Goal: Information Seeking & Learning: Learn about a topic

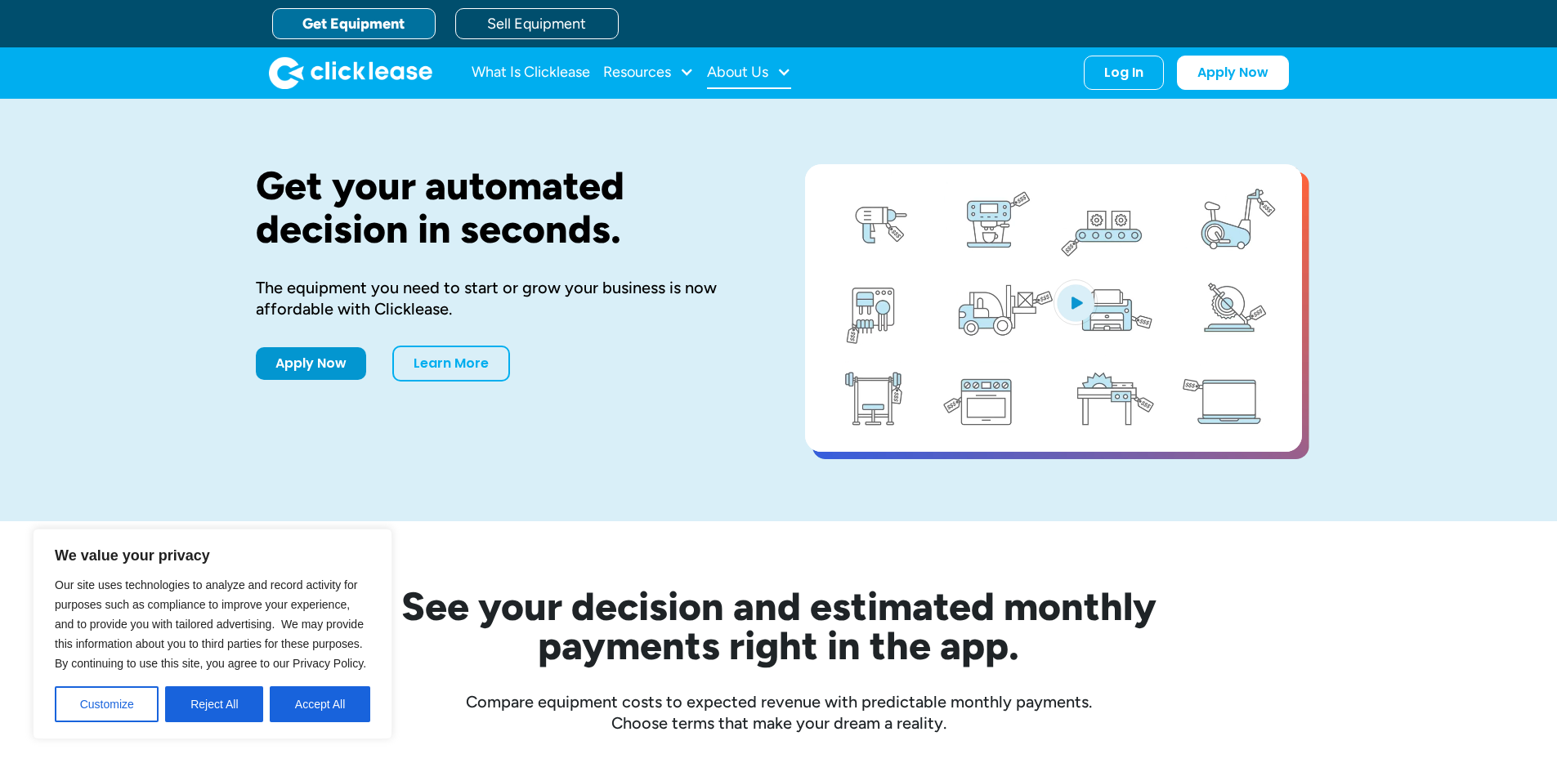
click at [781, 78] on div at bounding box center [783, 72] width 15 height 15
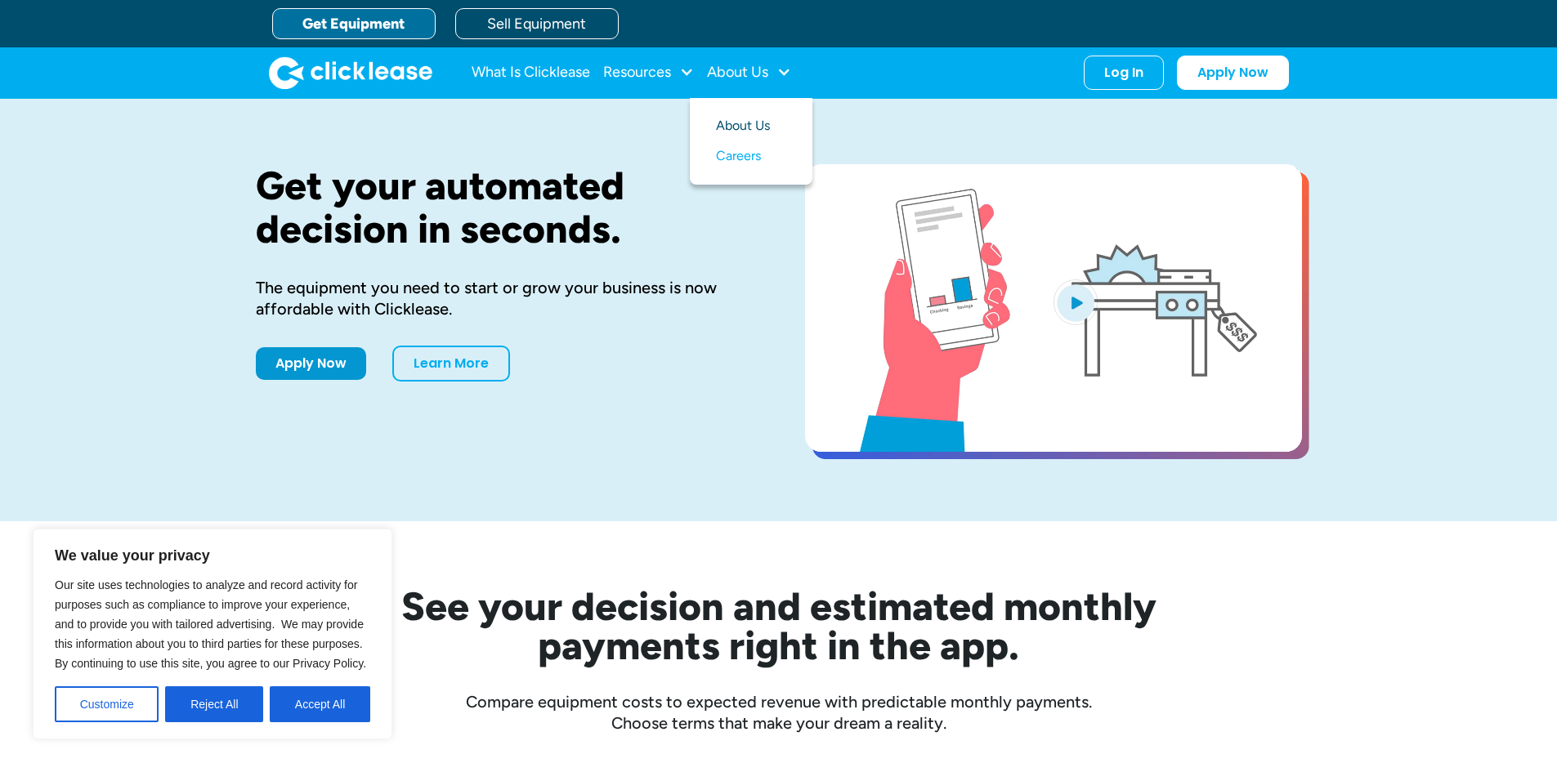
click at [750, 121] on link "About Us" at bounding box center [751, 126] width 70 height 30
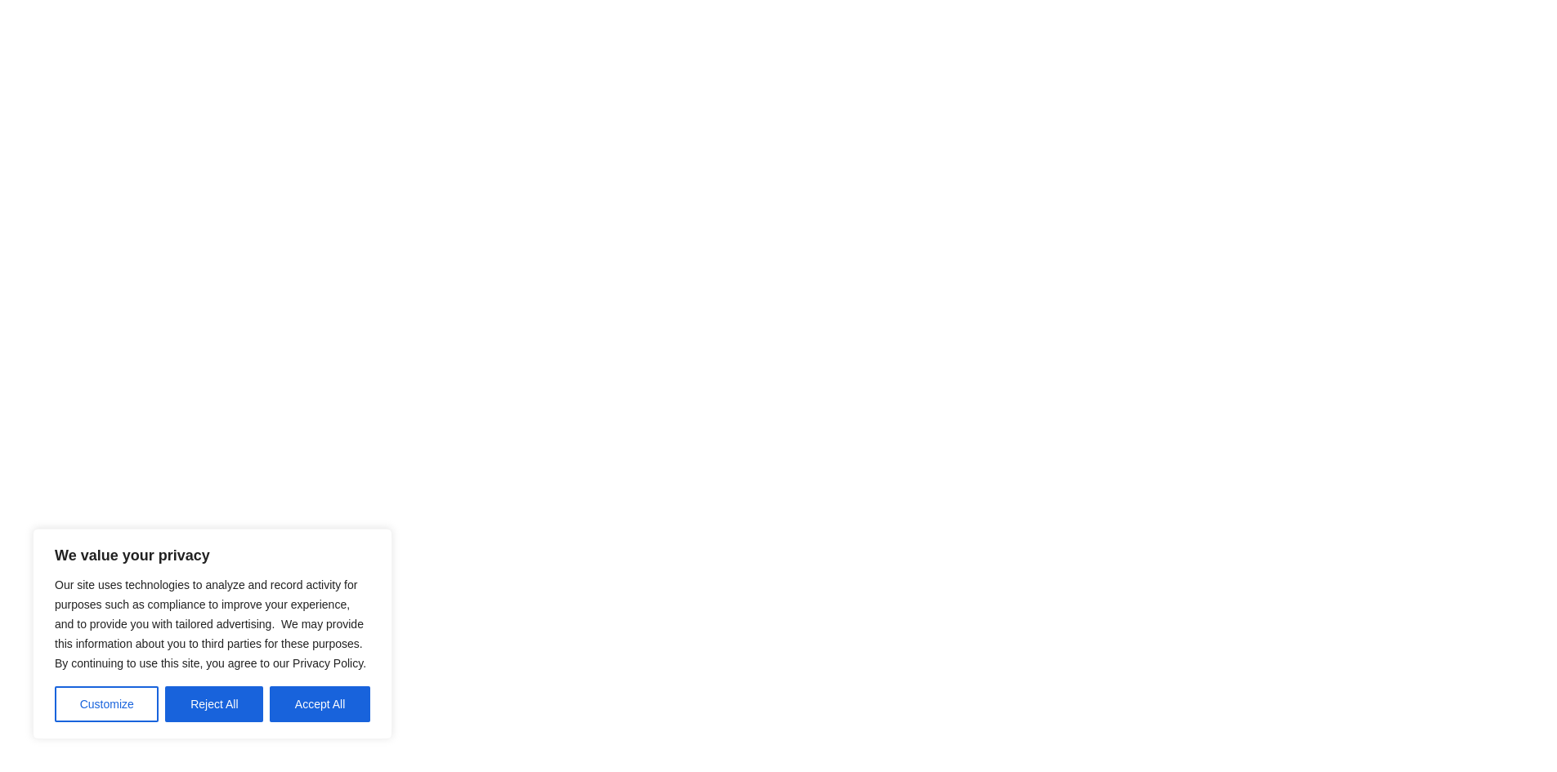
scroll to position [1144, 0]
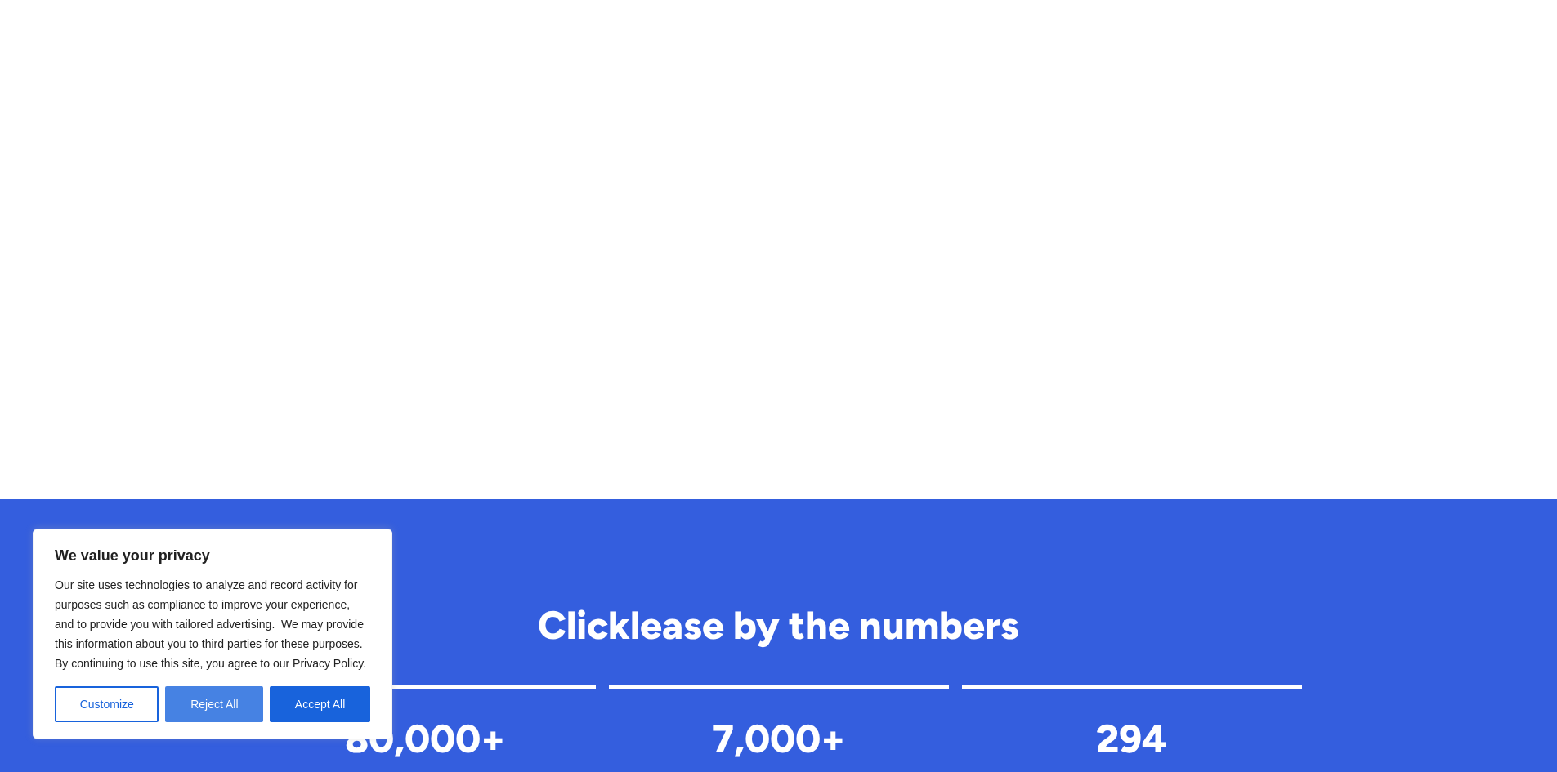
click at [217, 703] on button "Reject All" at bounding box center [214, 704] width 98 height 36
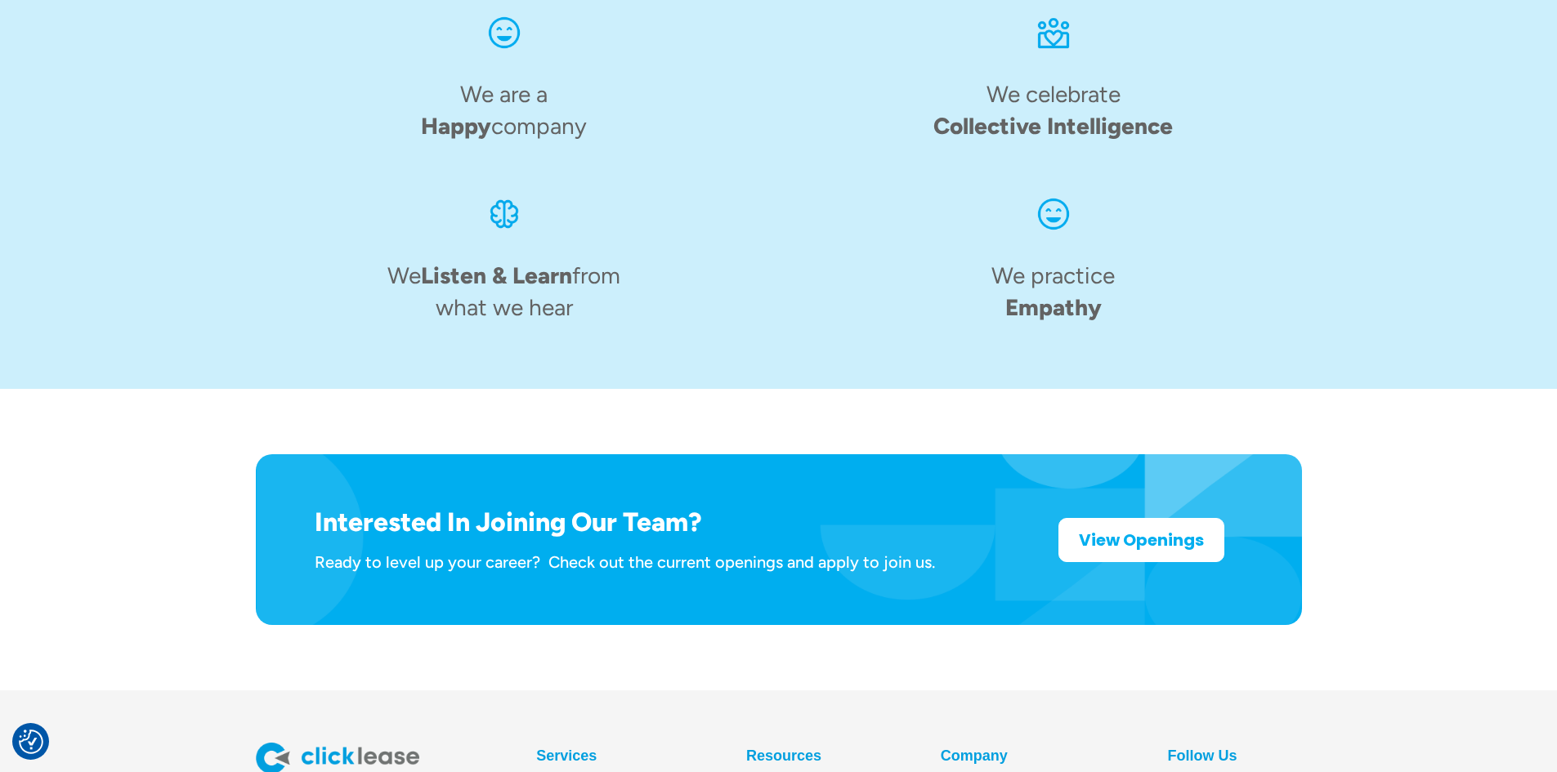
scroll to position [2515, 0]
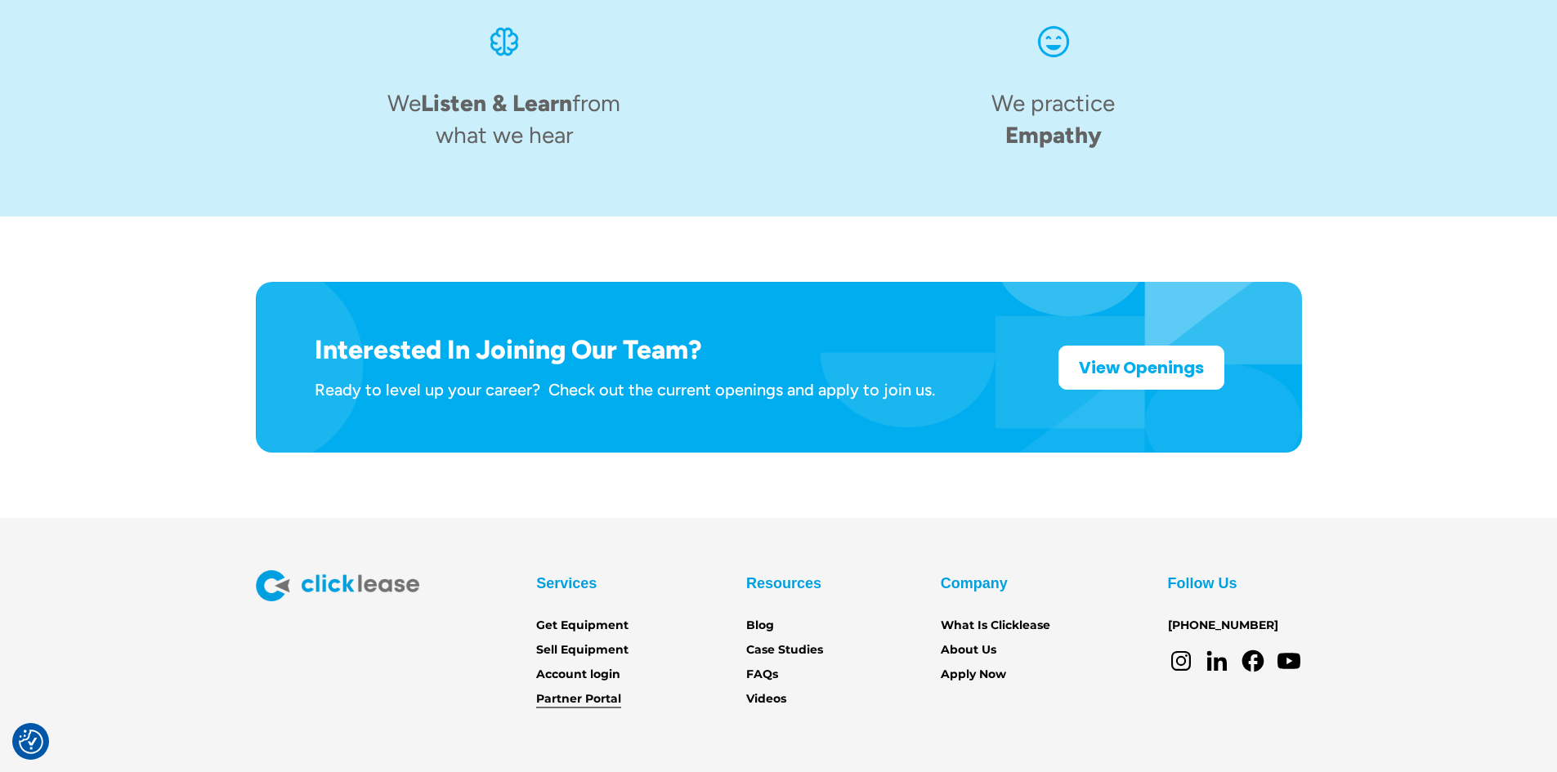
click at [581, 691] on link "Partner Portal" at bounding box center [578, 700] width 85 height 18
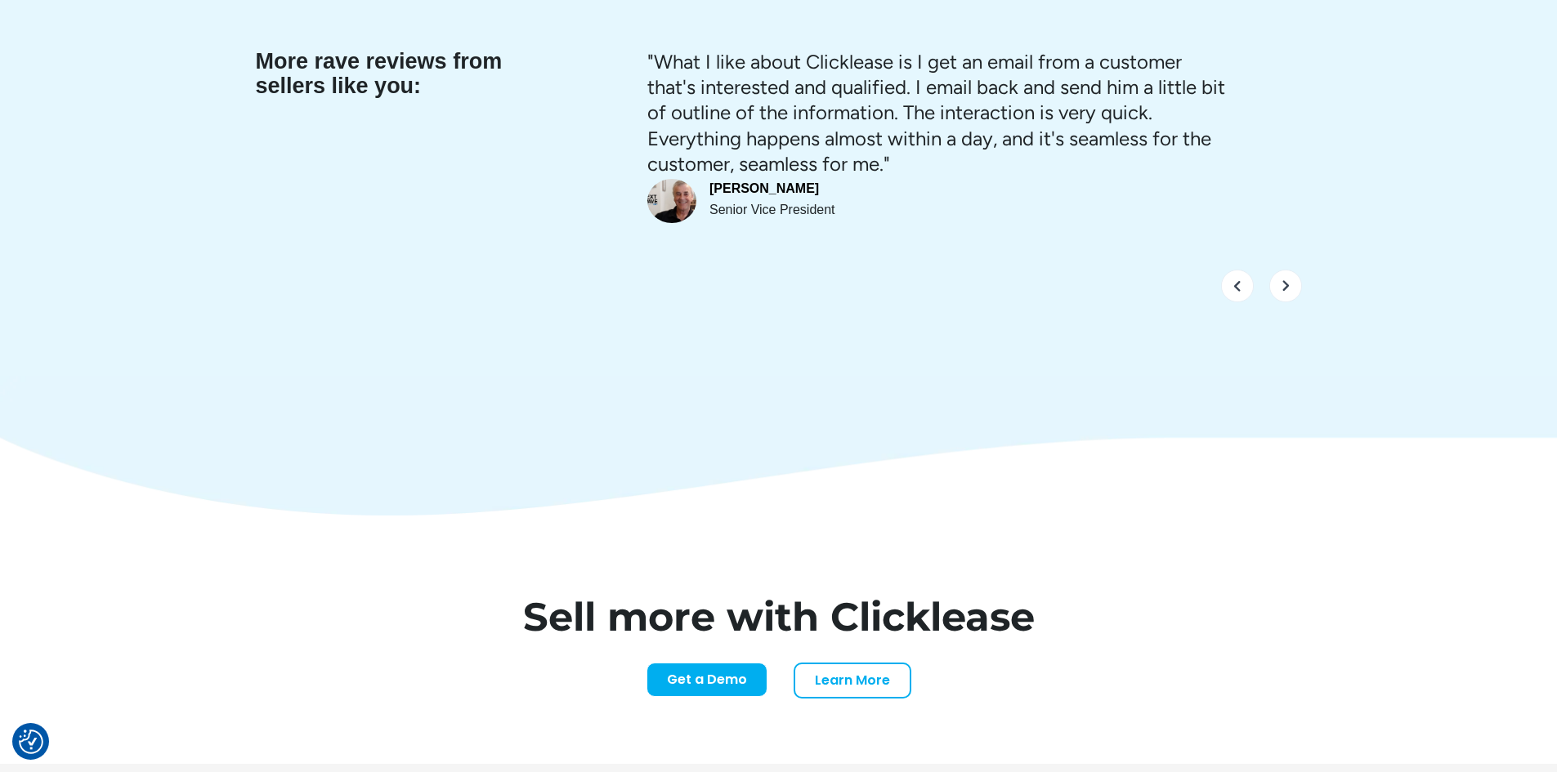
scroll to position [6784, 0]
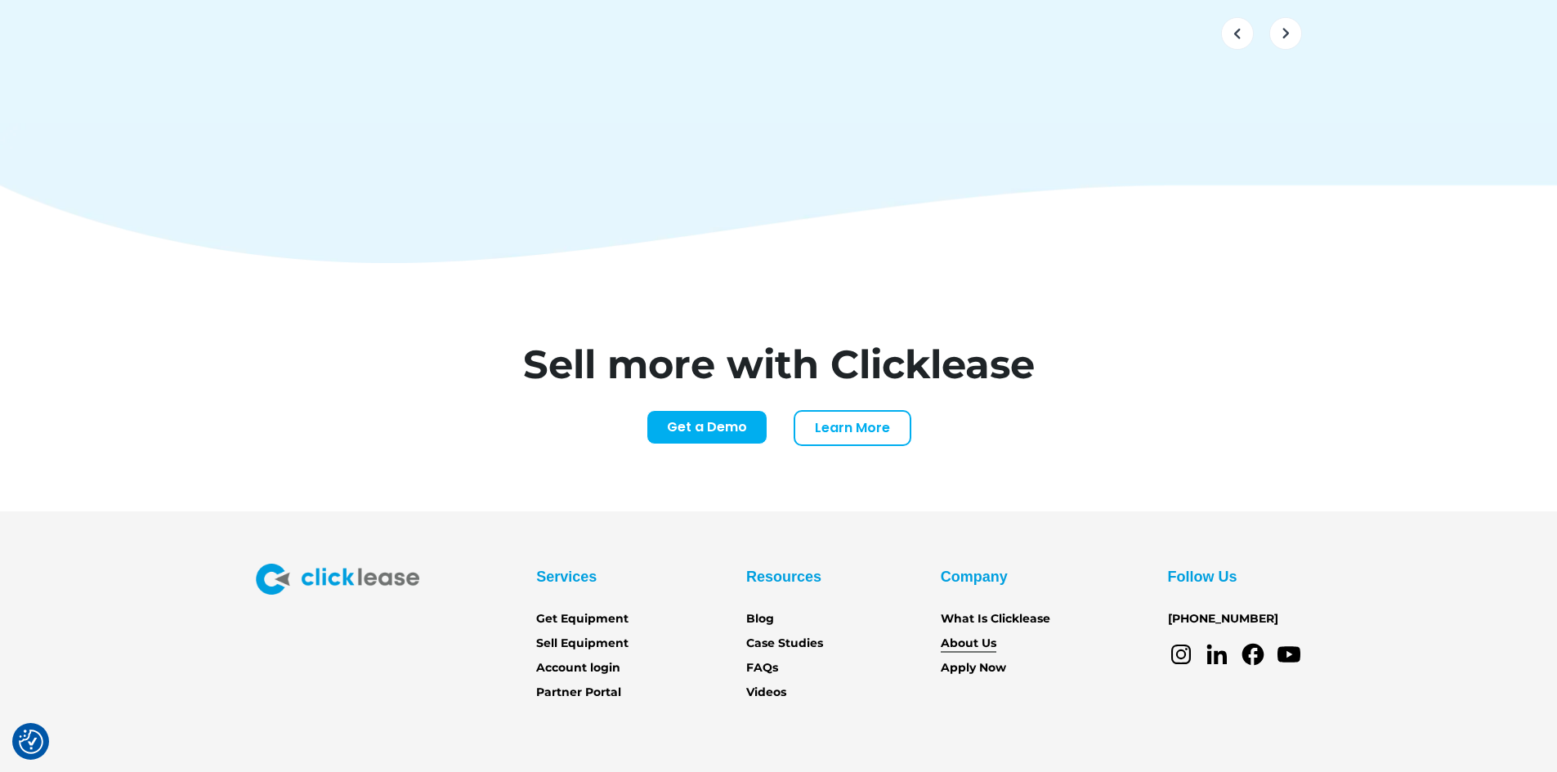
click at [983, 635] on link "About Us" at bounding box center [969, 644] width 56 height 18
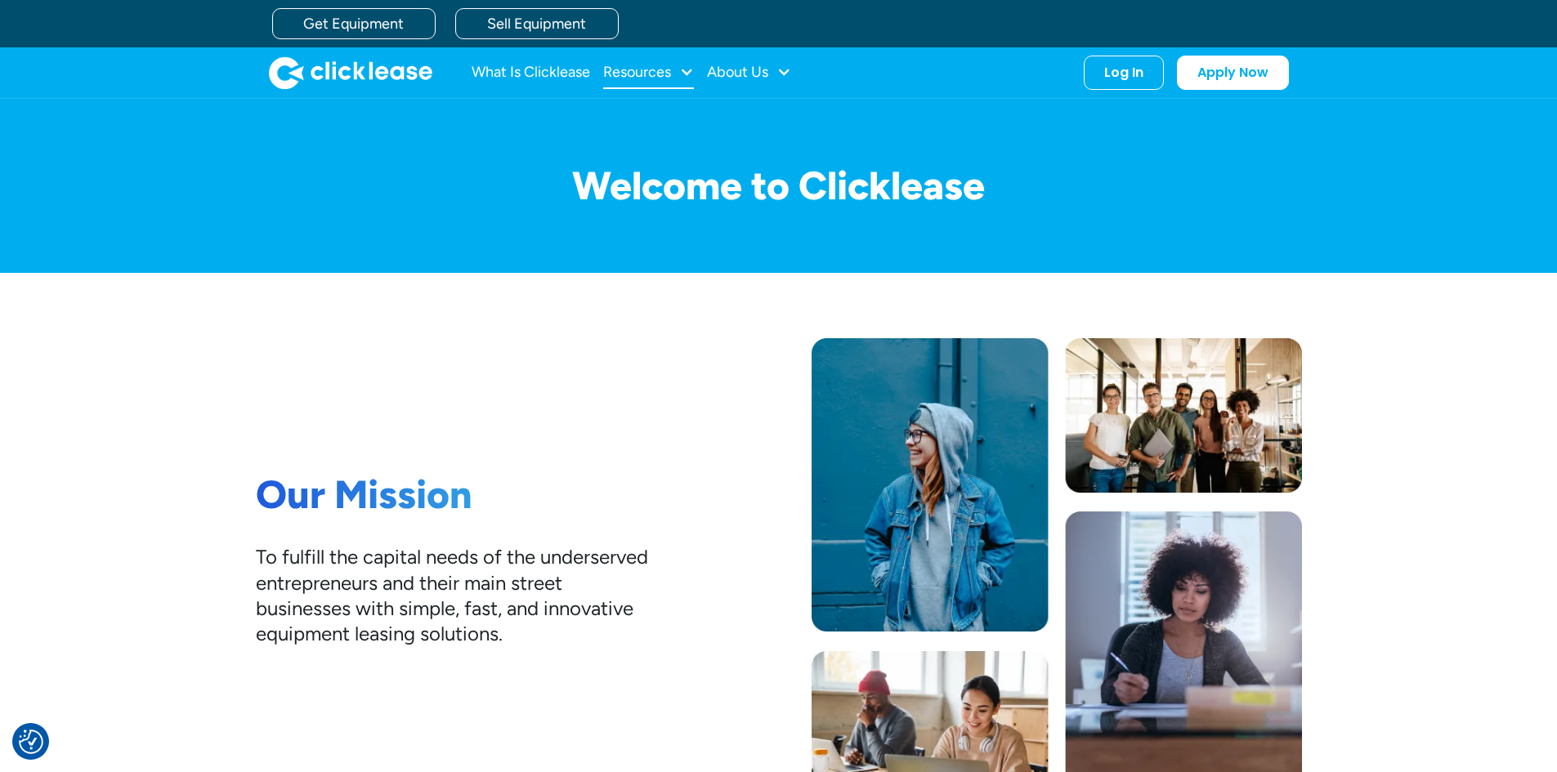
click at [682, 71] on div at bounding box center [686, 72] width 15 height 15
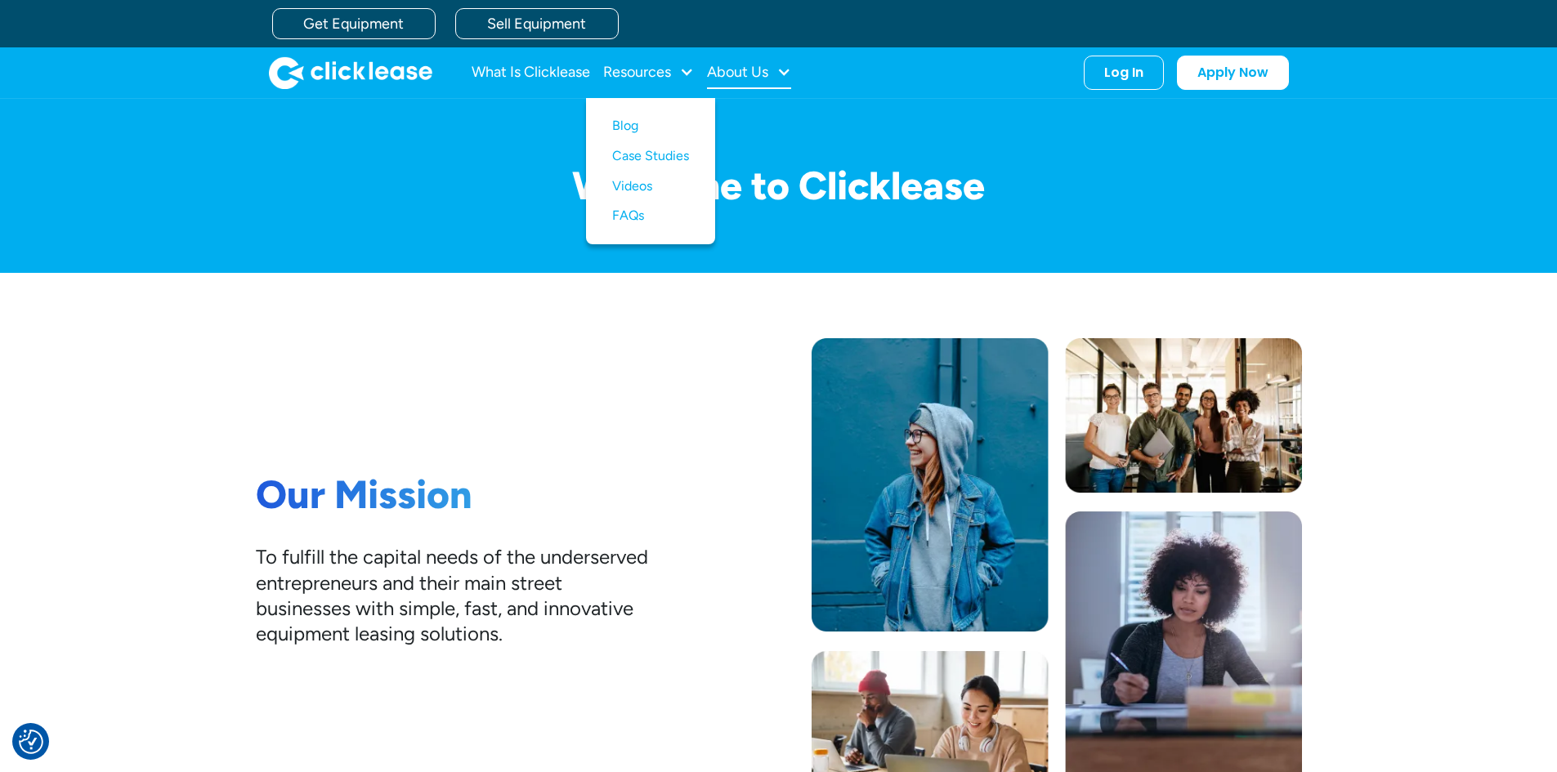
click at [785, 65] on div at bounding box center [783, 72] width 15 height 15
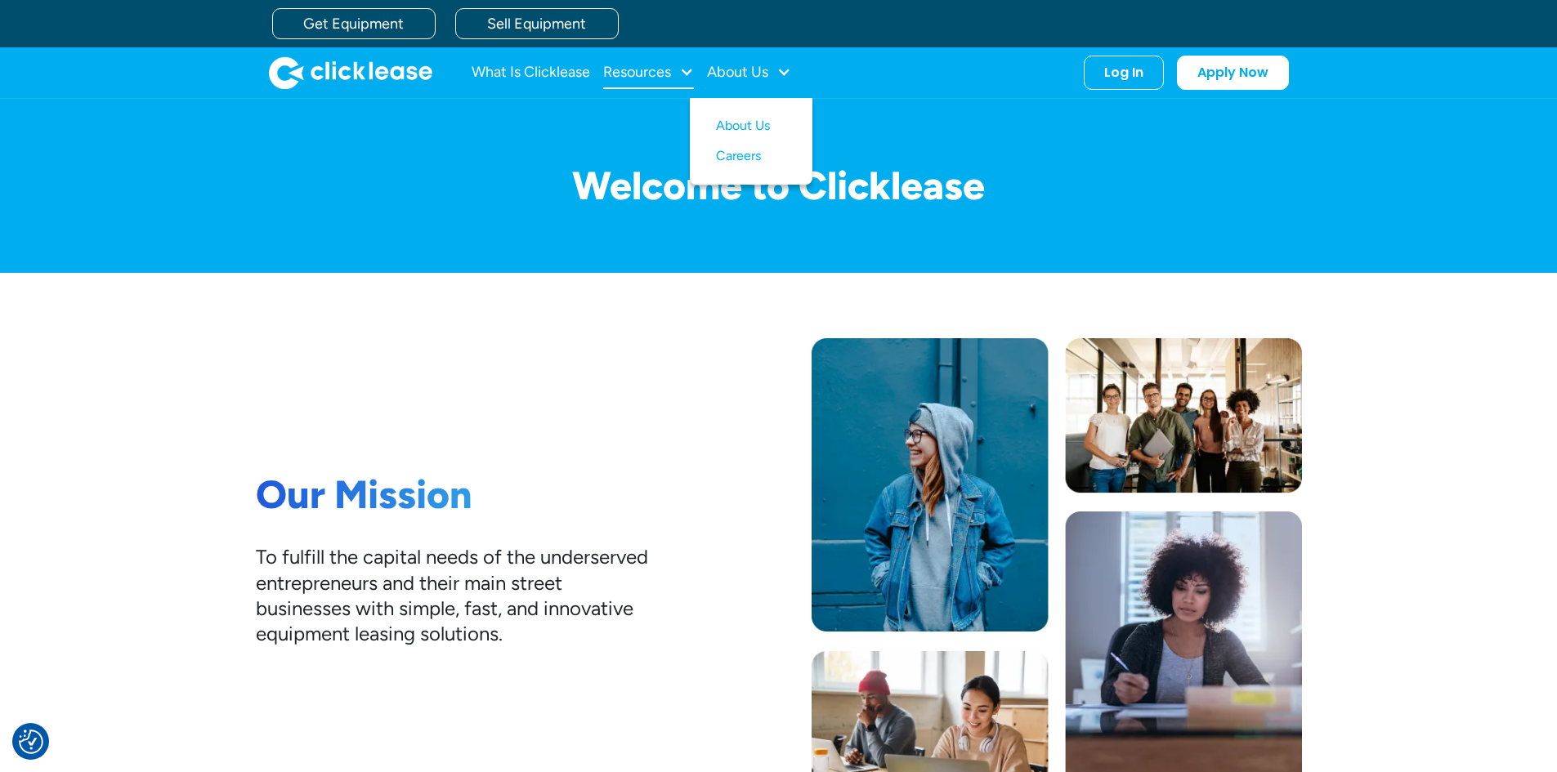
click at [673, 74] on div "Resources" at bounding box center [648, 72] width 91 height 33
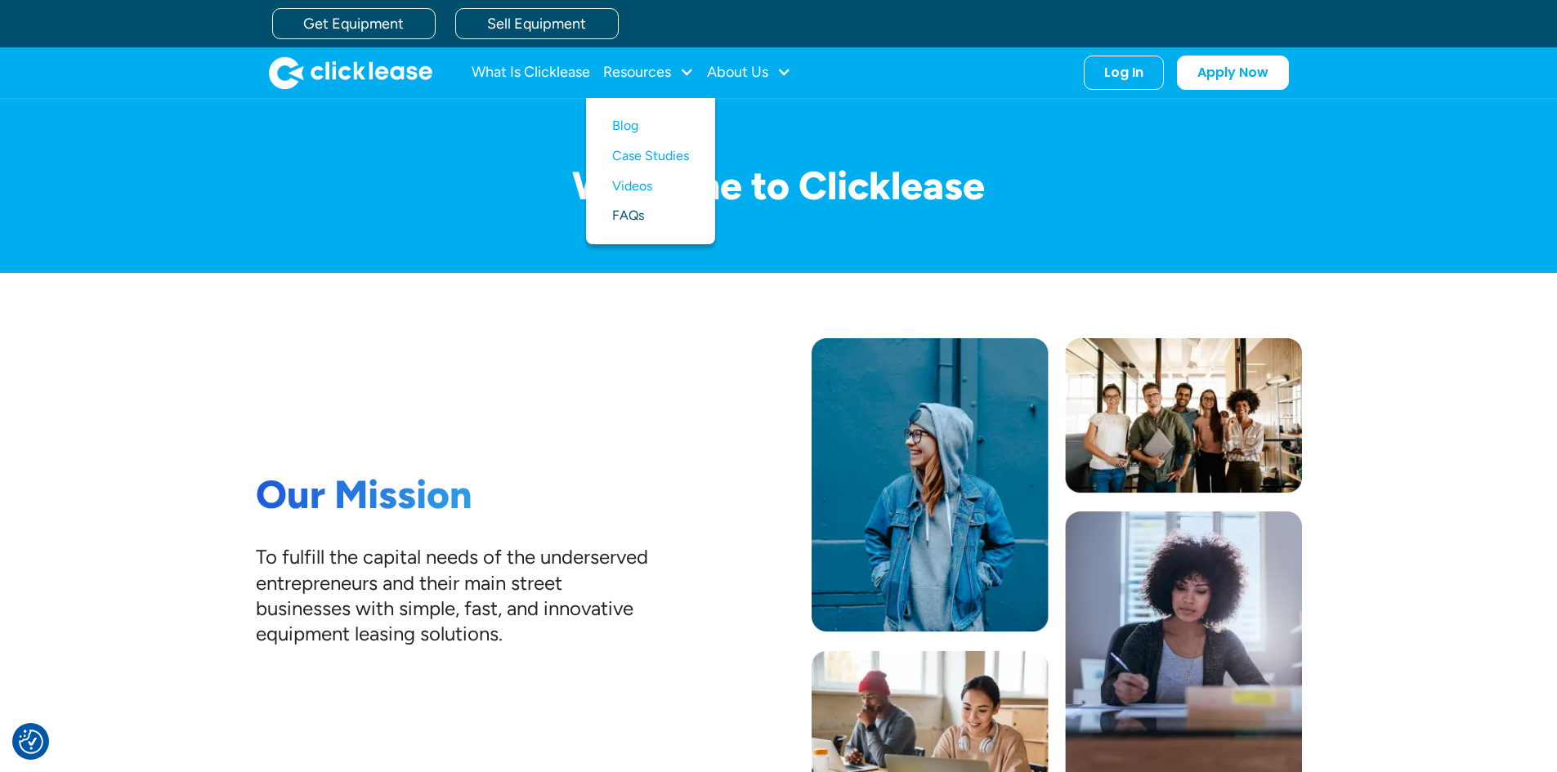
click at [642, 212] on link "FAQs" at bounding box center [650, 216] width 77 height 30
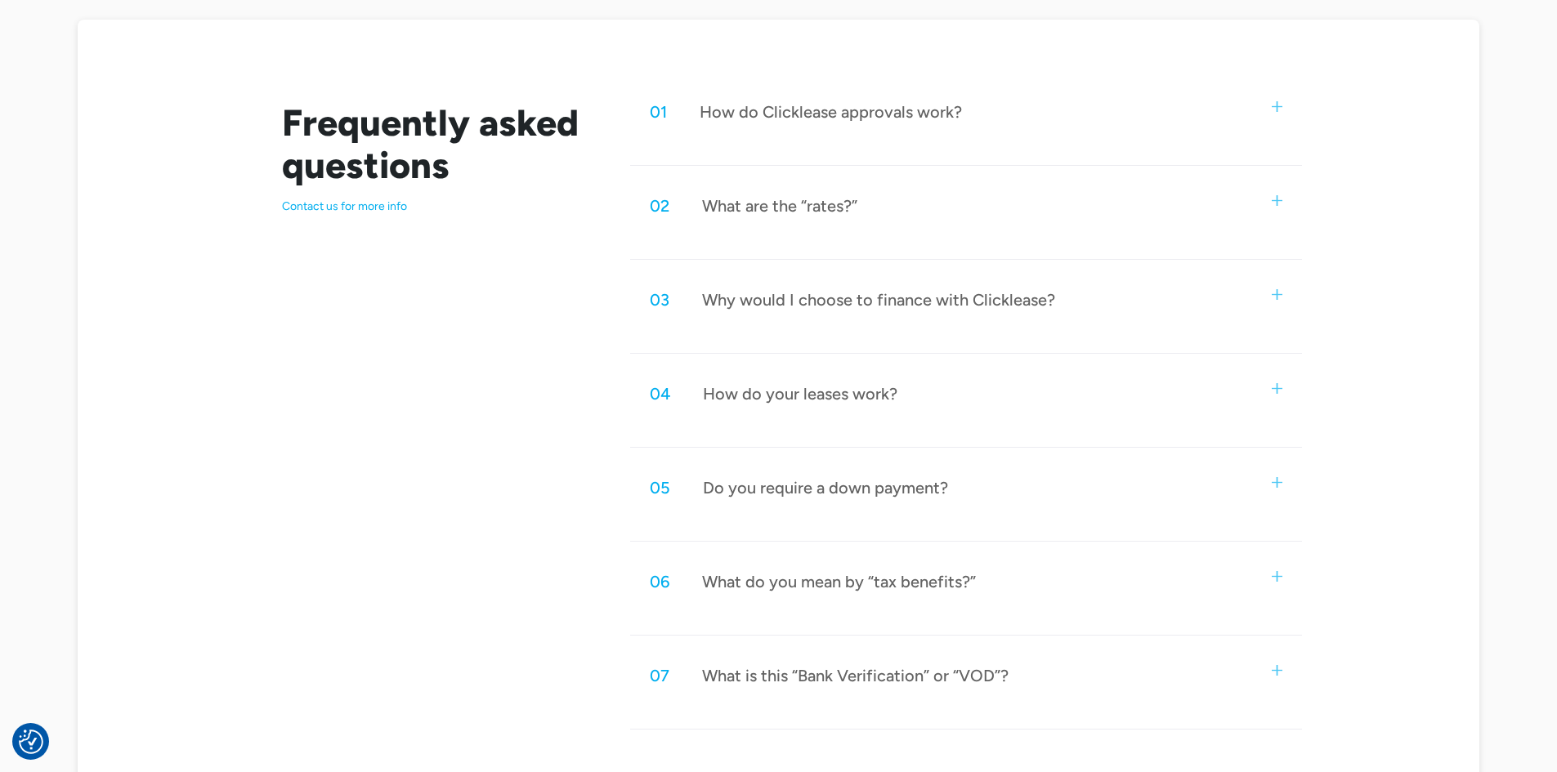
scroll to position [817, 0]
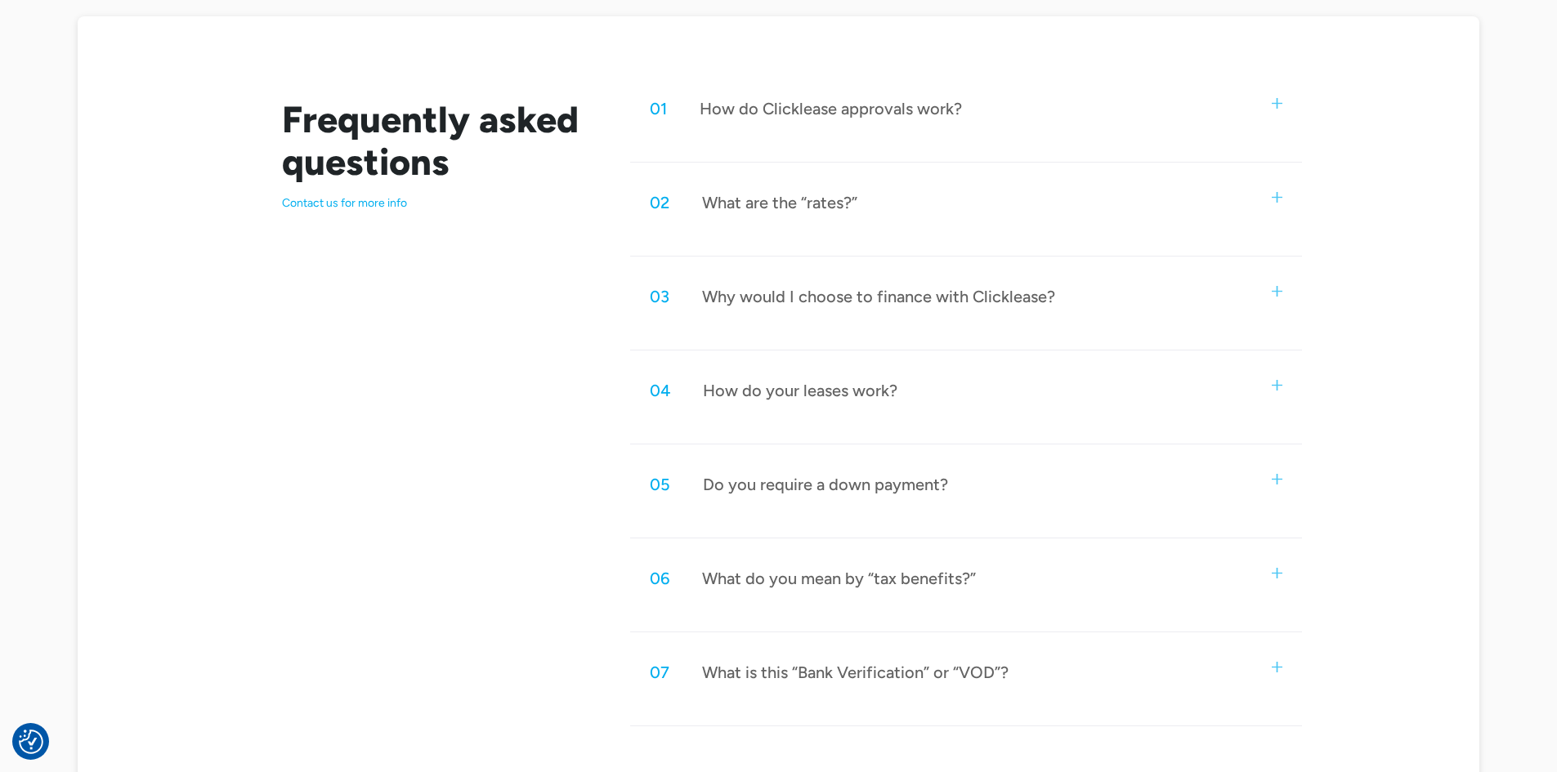
click at [1070, 123] on div "01 How do Clicklease approvals work?" at bounding box center [965, 109] width 671 height 54
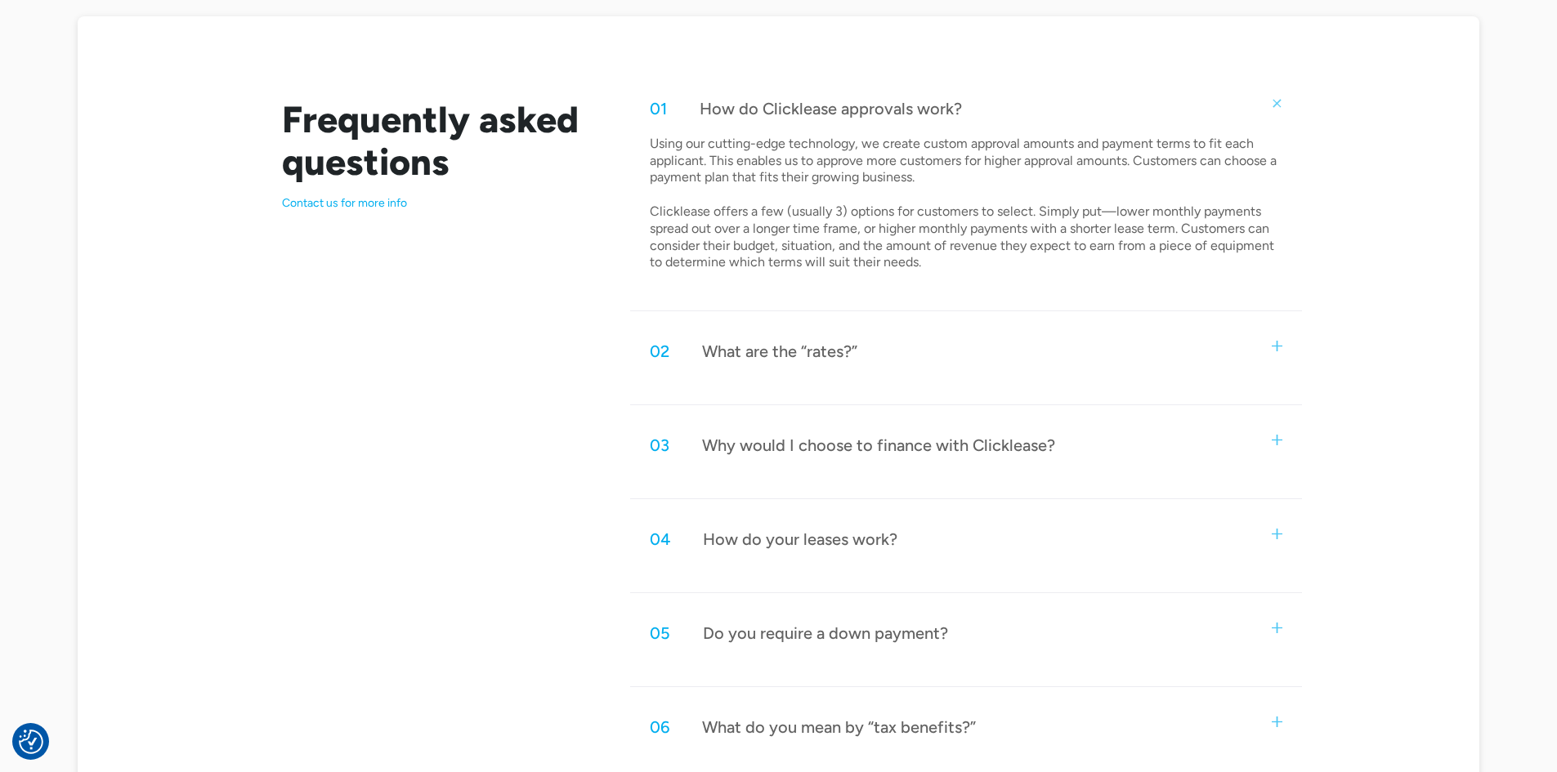
click at [1079, 117] on div "01 How do Clicklease approvals work?" at bounding box center [965, 109] width 671 height 54
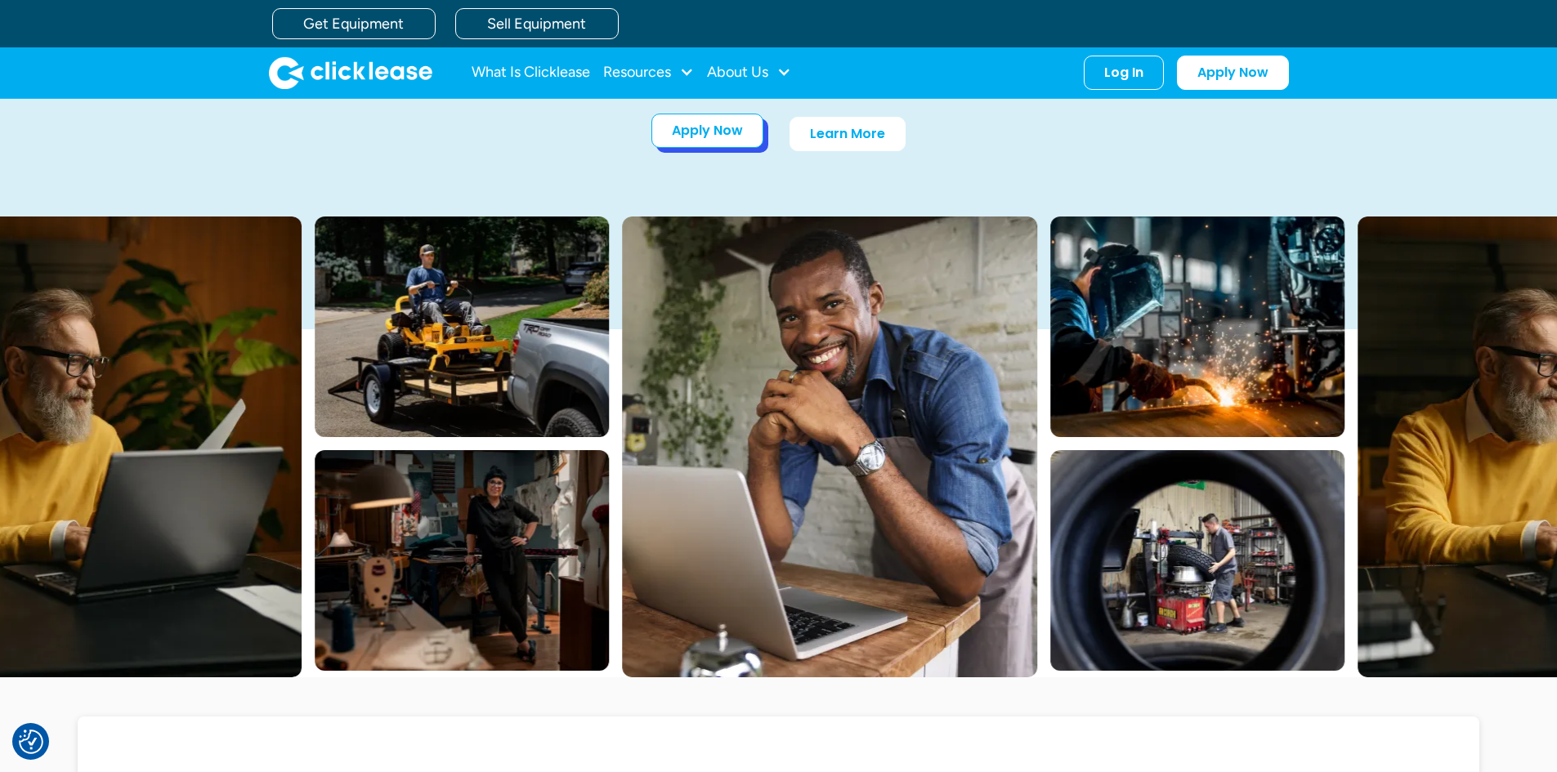
scroll to position [0, 0]
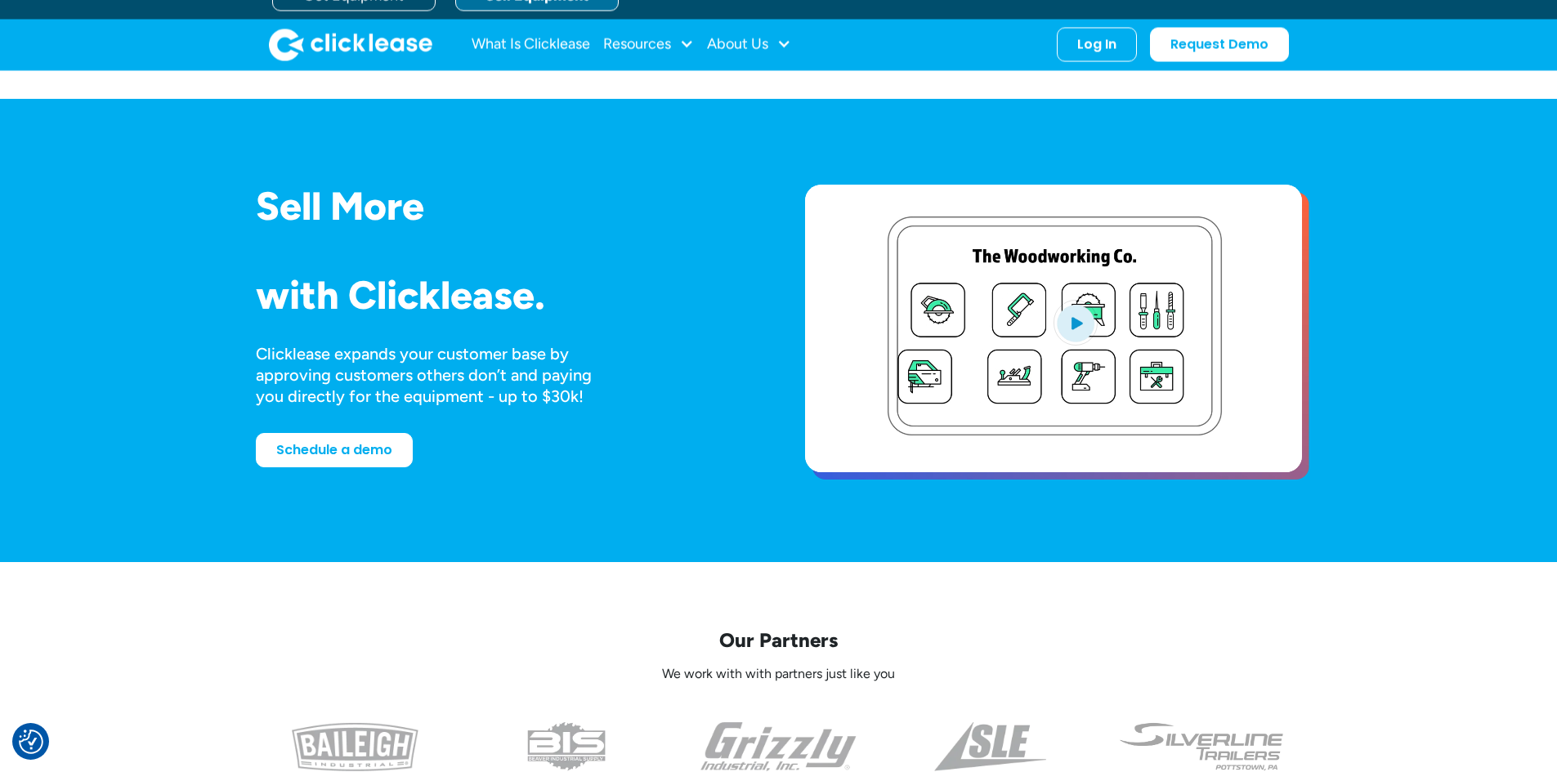
scroll to position [6168, 0]
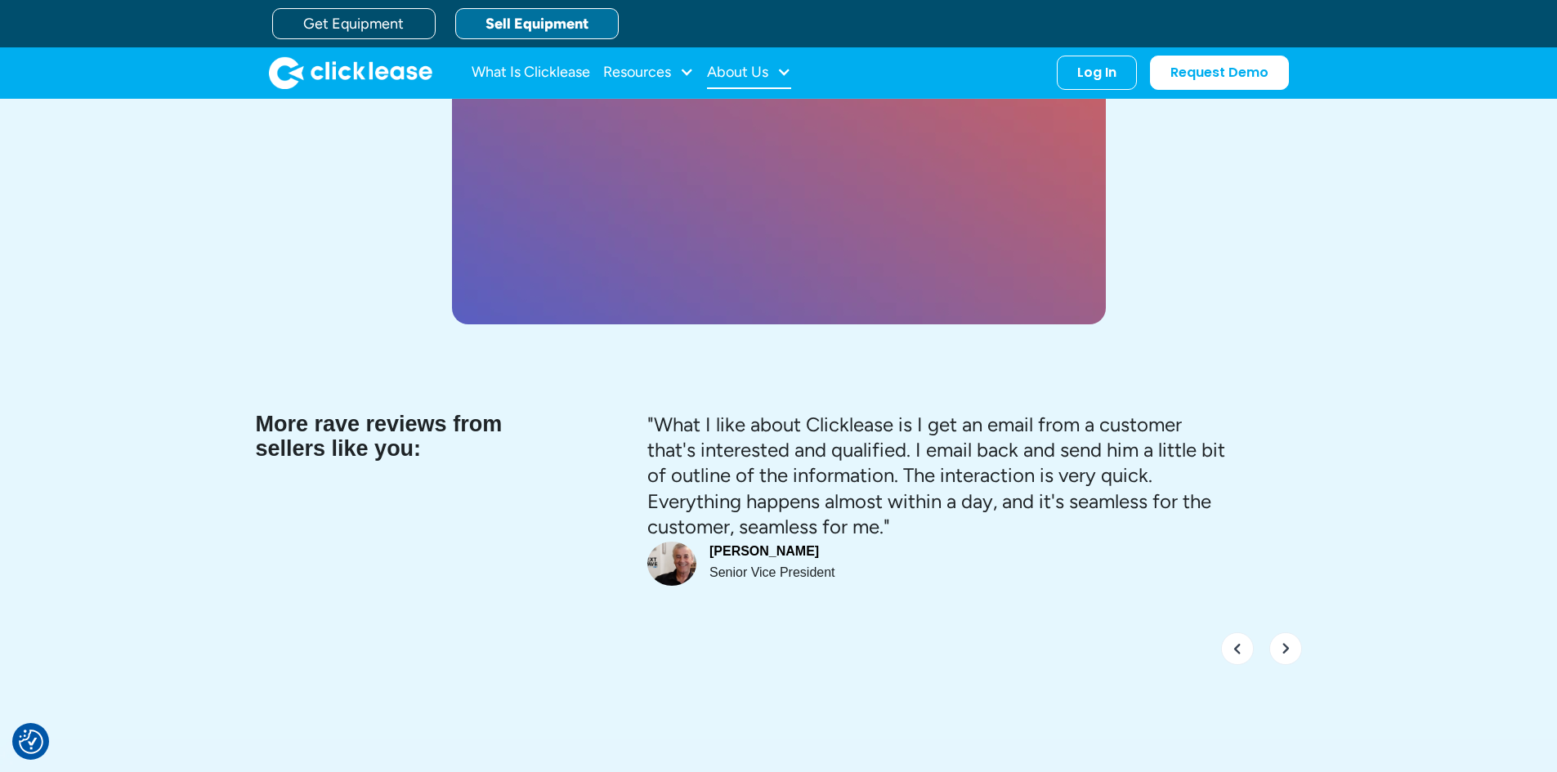
click at [761, 72] on div "About Us" at bounding box center [737, 72] width 61 height 0
click at [750, 125] on link "About Us" at bounding box center [751, 126] width 70 height 30
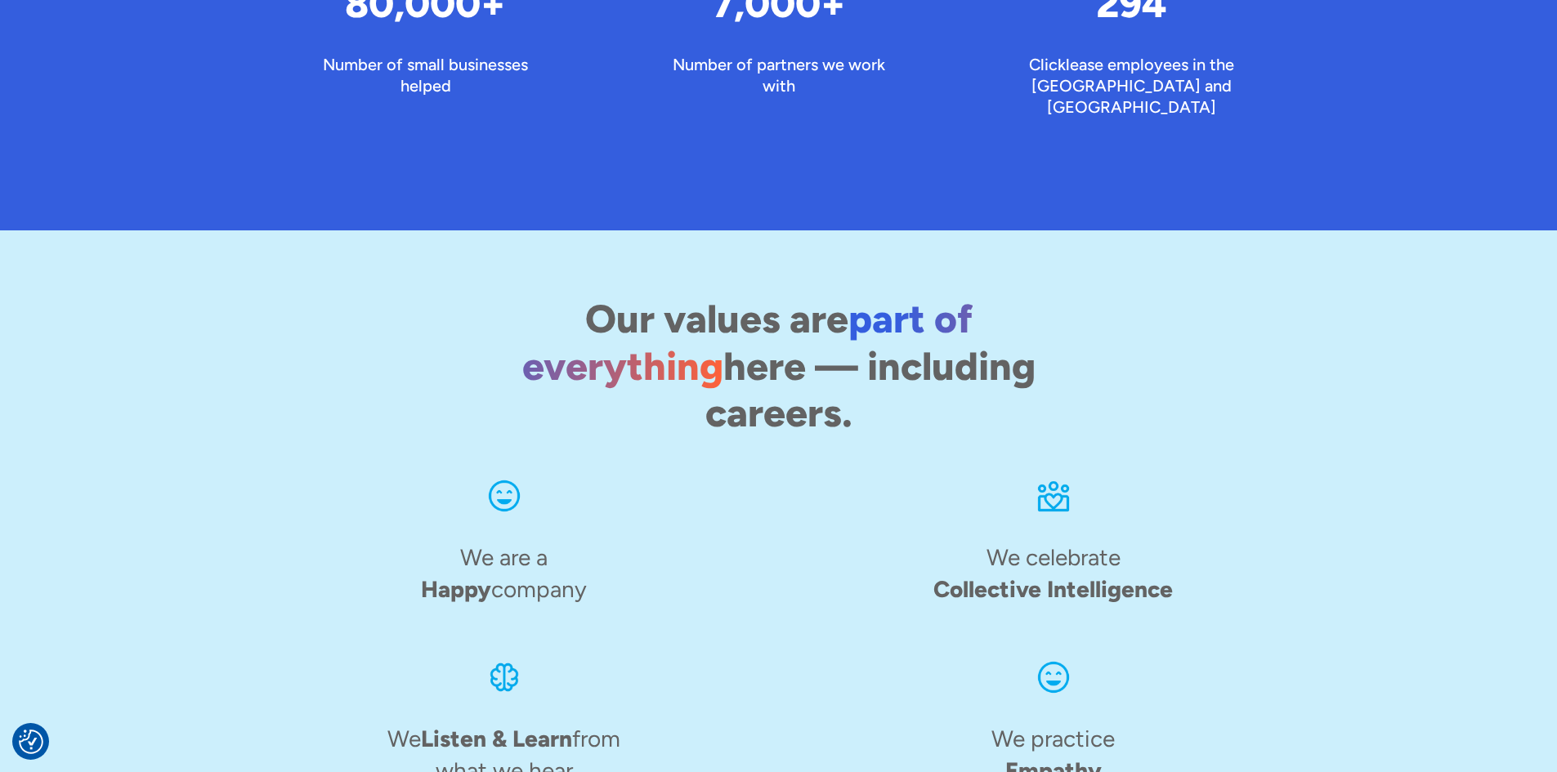
scroll to position [2515, 0]
